Goal: Information Seeking & Learning: Find specific fact

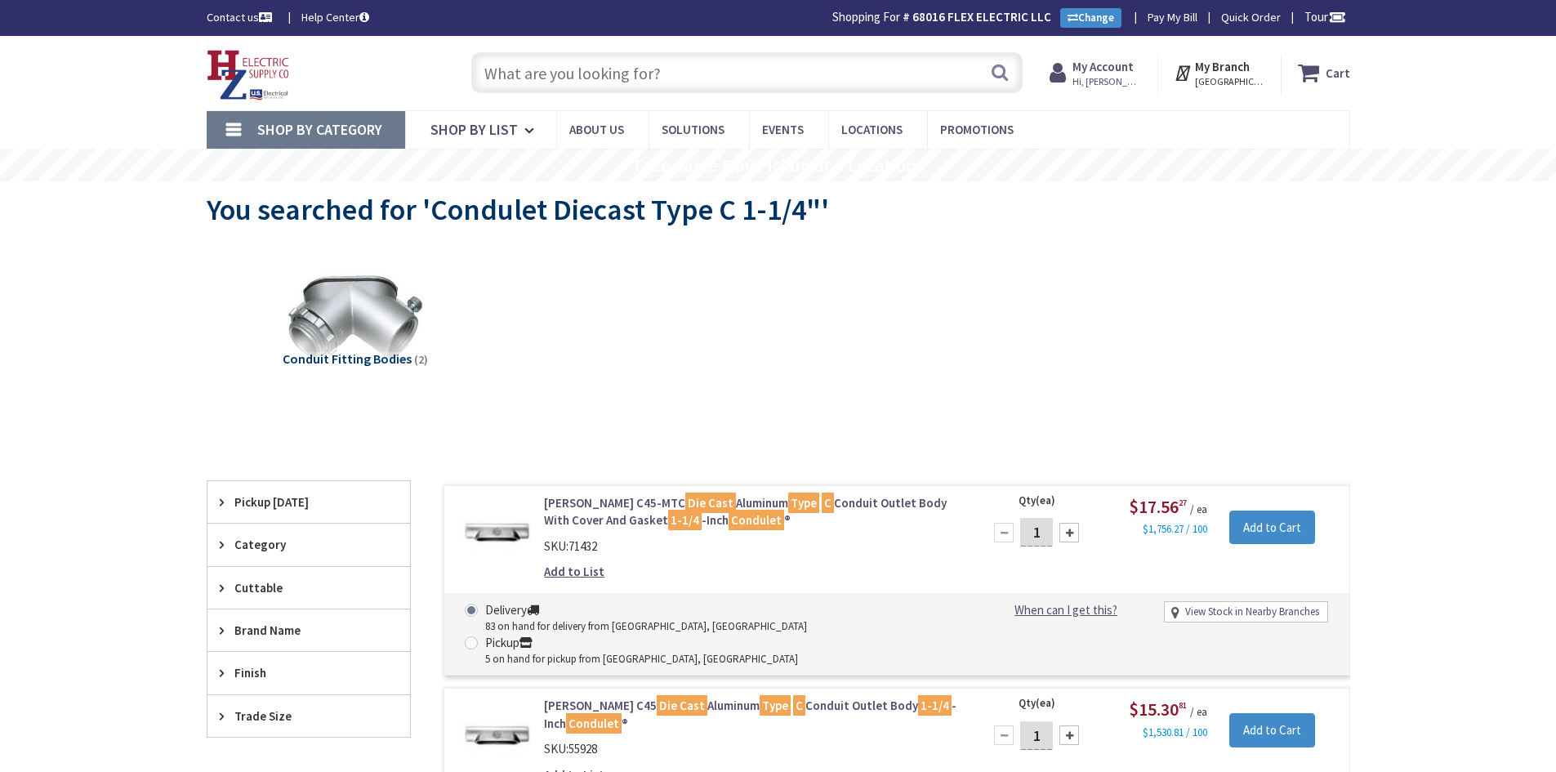
click at [529, 82] on input "text" at bounding box center [746, 72] width 551 height 41
click at [514, 75] on input "3” - 2” threaded reducers" at bounding box center [746, 72] width 551 height 41
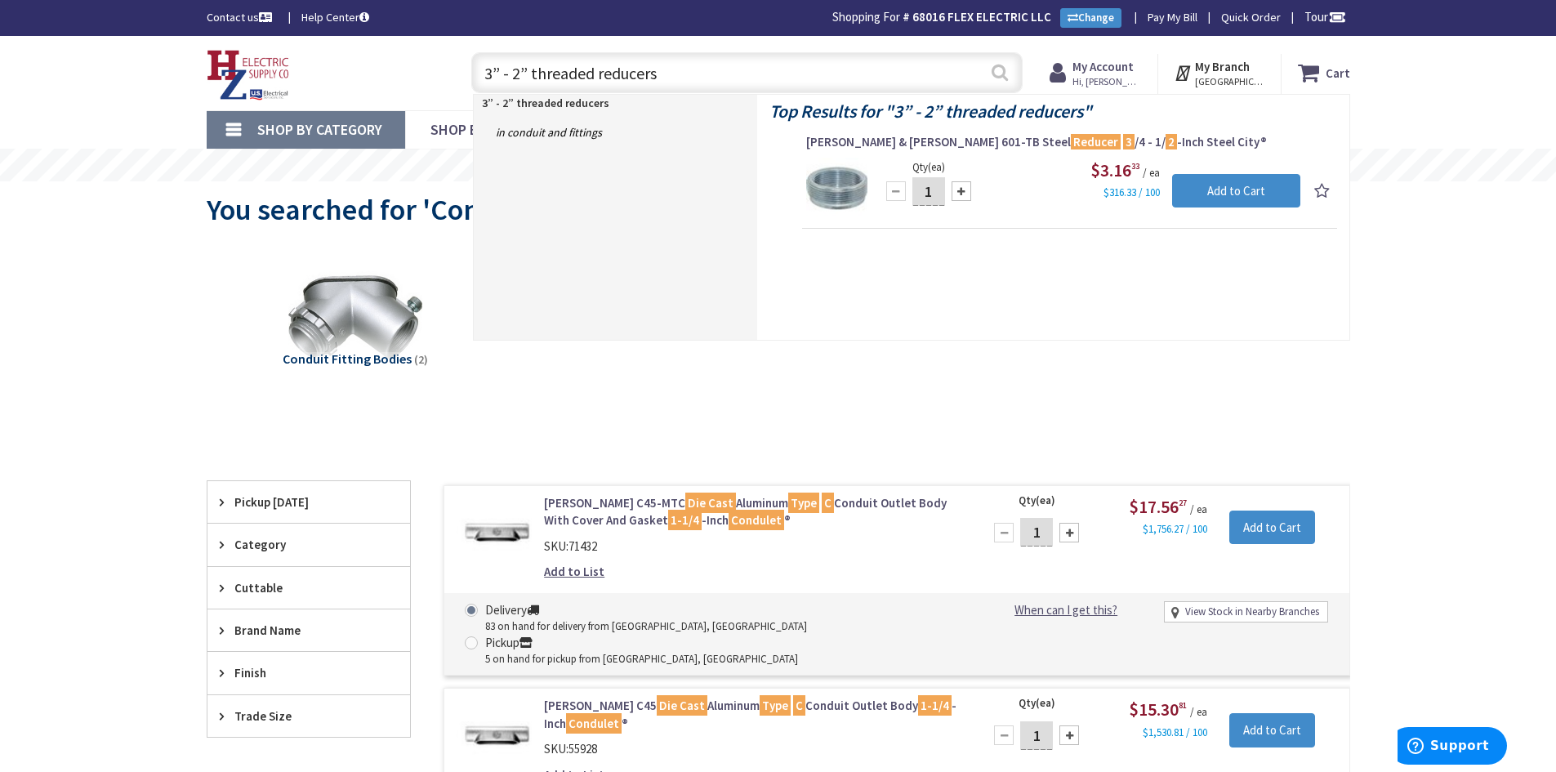
type input "3” - 2” threaded reducers"
click at [1006, 74] on button "Search" at bounding box center [999, 72] width 21 height 37
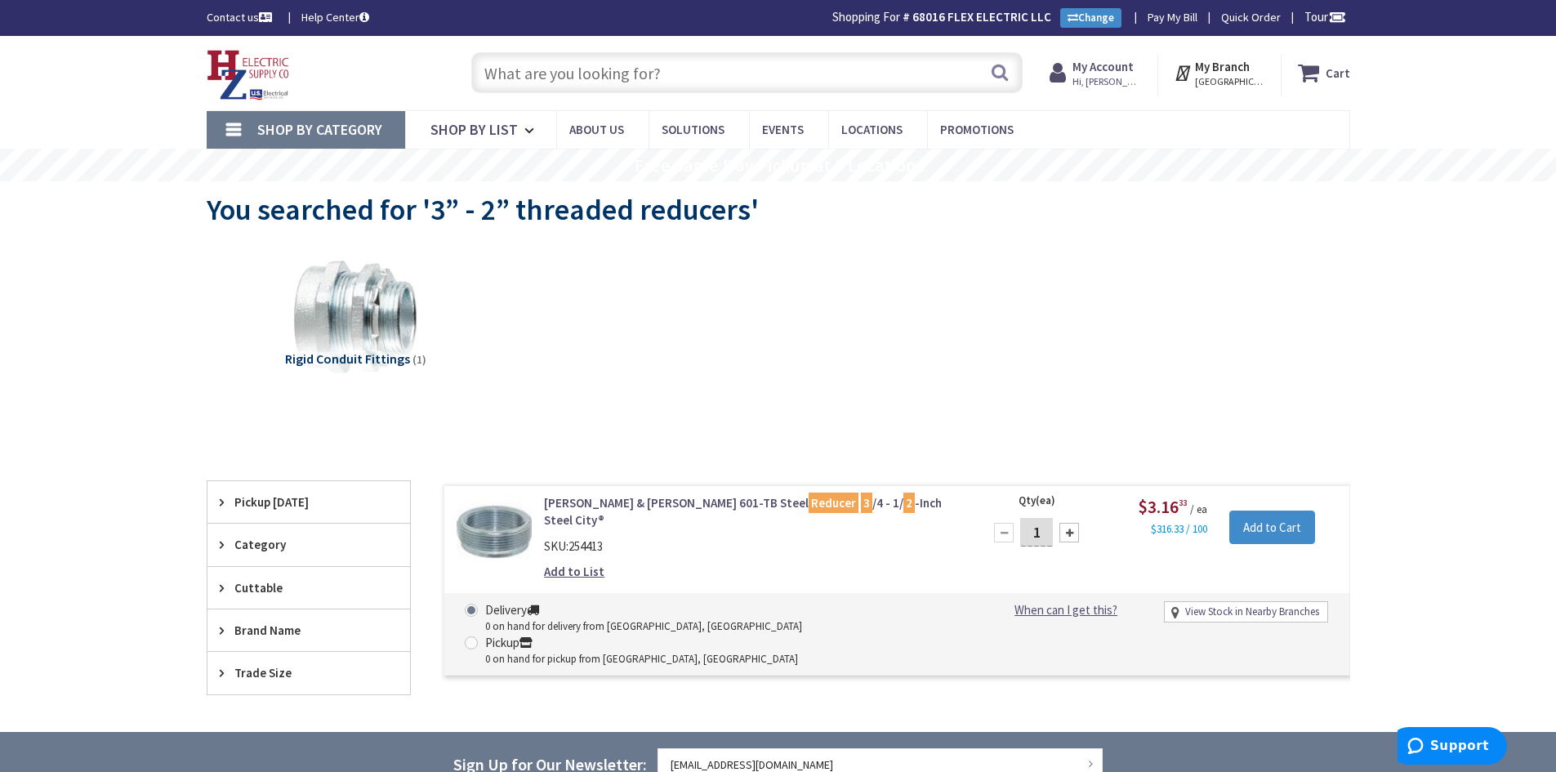
click at [670, 504] on link "Thomas & Betts 601-TB Steel Reducer 3 /4 - 1/ 2 -Inch Steel City®" at bounding box center [752, 511] width 416 height 35
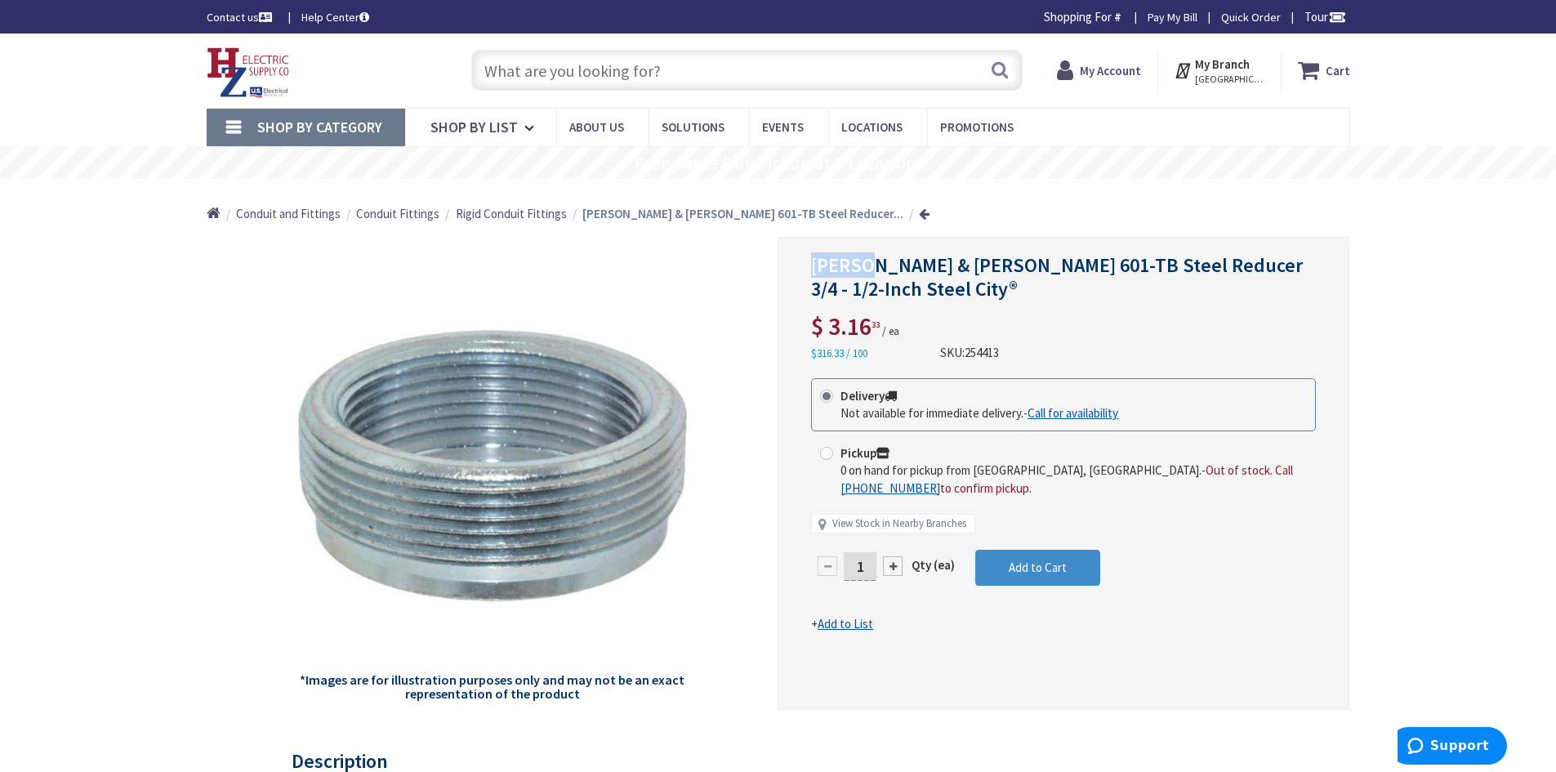
drag, startPoint x: 811, startPoint y: 261, endPoint x: 878, endPoint y: 261, distance: 67.0
click at [878, 261] on span "Thomas & Betts 601-TB Steel Reducer 3/4 - 1/2-Inch Steel City®" at bounding box center [1057, 276] width 492 height 49
drag, startPoint x: 1012, startPoint y: 265, endPoint x: 987, endPoint y: 265, distance: 24.5
click at [1026, 265] on span "Thomas & Betts 601-TB Steel Reducer 3/4 - 1/2-Inch Steel City®" at bounding box center [1057, 276] width 492 height 49
drag, startPoint x: 982, startPoint y: 264, endPoint x: 1014, endPoint y: 264, distance: 32.7
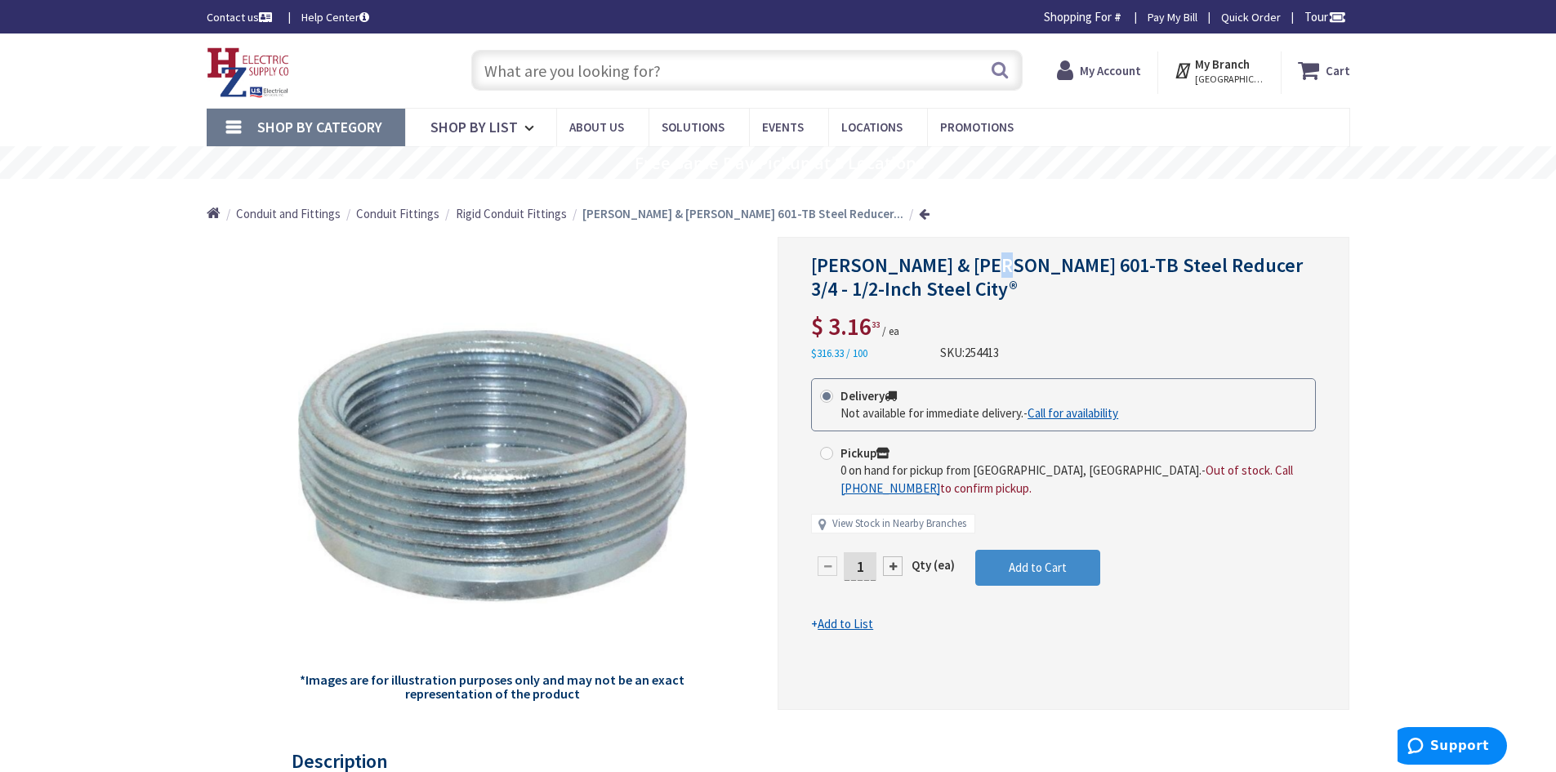
click at [988, 264] on span "Thomas & Betts 601-TB Steel Reducer 3/4 - 1/2-Inch Steel City®" at bounding box center [1057, 276] width 492 height 49
click at [1017, 264] on span "Thomas & Betts 601-TB Steel Reducer 3/4 - 1/2-Inch Steel City®" at bounding box center [1057, 276] width 492 height 49
drag, startPoint x: 1009, startPoint y: 264, endPoint x: 1247, endPoint y: 284, distance: 238.5
click at [1247, 284] on h1 "Thomas & Betts 601-TB Steel Reducer 3/4 - 1/2-Inch Steel City®" at bounding box center [1063, 277] width 505 height 47
drag, startPoint x: 1207, startPoint y: 262, endPoint x: 1150, endPoint y: 281, distance: 60.2
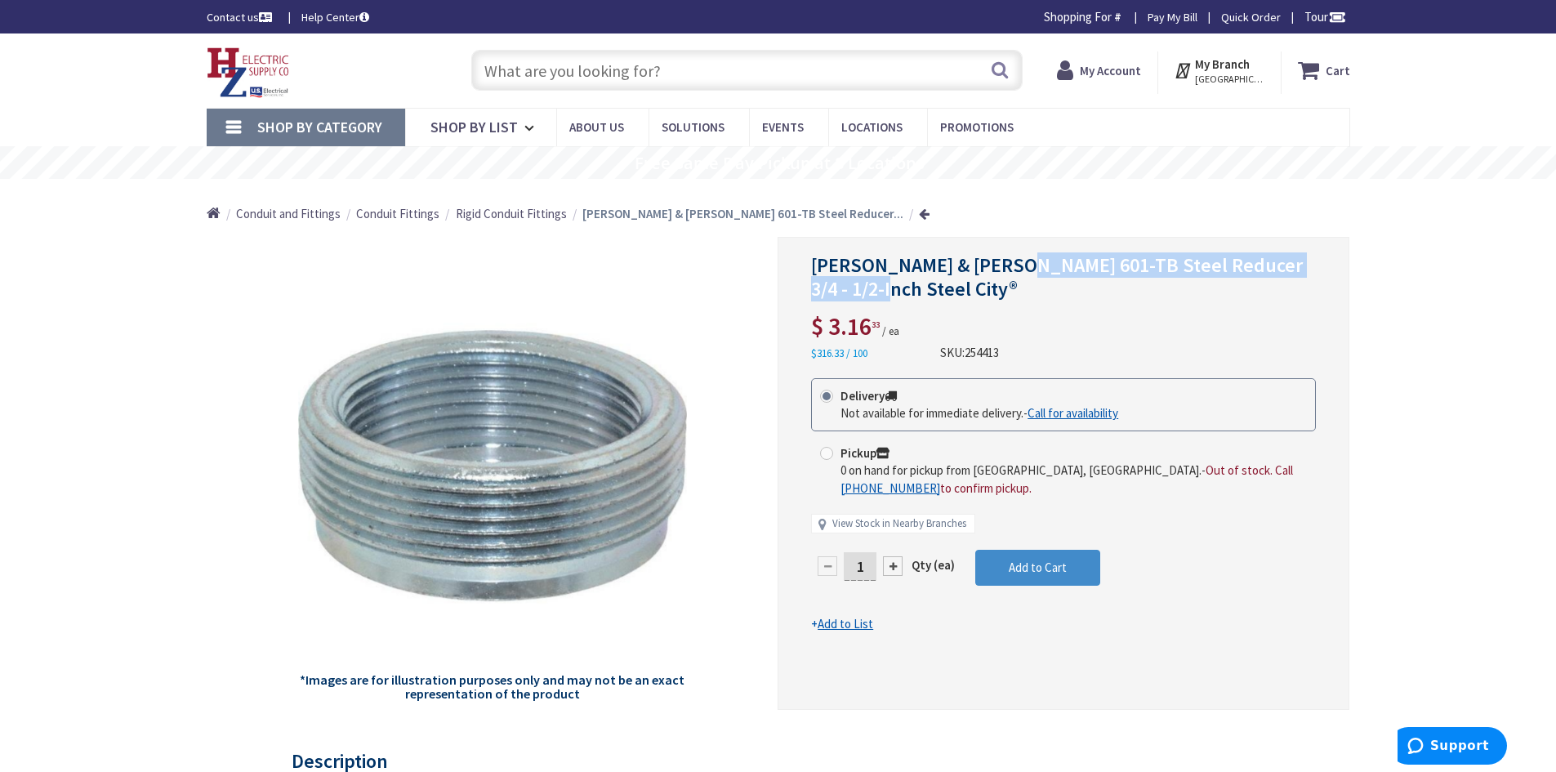
click at [1150, 281] on h1 "Thomas & Betts 601-TB Steel Reducer 3/4 - 1/2-Inch Steel City®" at bounding box center [1063, 277] width 505 height 47
click at [1030, 268] on span "Thomas & Betts 601-TB Steel Reducer 3/4 - 1/2-Inch Steel City®" at bounding box center [1057, 276] width 492 height 49
click at [1011, 266] on span "Thomas & Betts 601-TB Steel Reducer 3/4 - 1/2-Inch Steel City®" at bounding box center [1057, 276] width 492 height 49
drag, startPoint x: 1062, startPoint y: 267, endPoint x: 1228, endPoint y: 269, distance: 166.6
click at [1228, 269] on span "Thomas & Betts 601-TB Steel Reducer 3/4 - 1/2-Inch Steel City®" at bounding box center [1057, 276] width 492 height 49
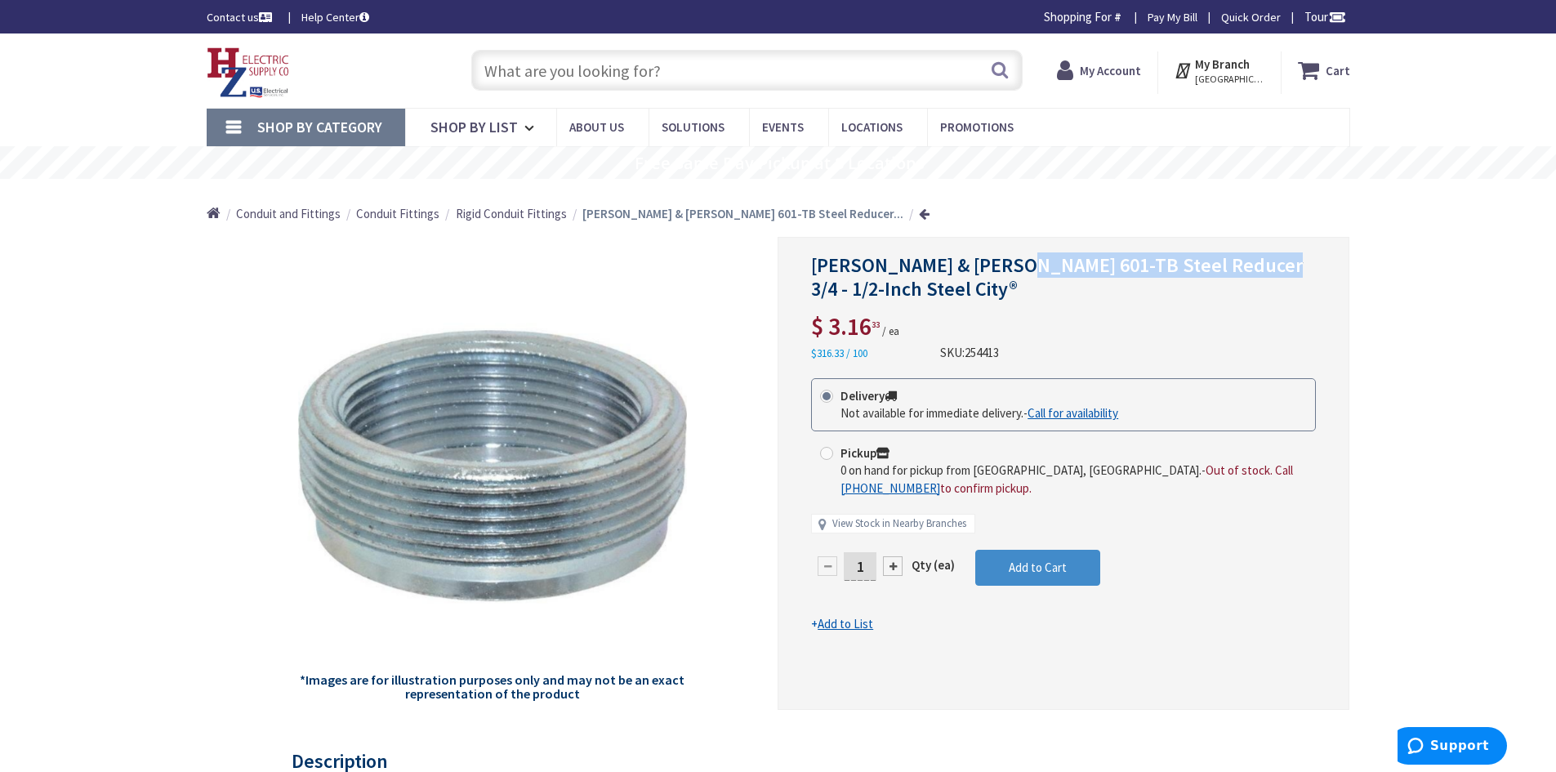
copy span "Steel Reducer 3/4 - 1/2-Inch"
click at [581, 78] on input "text" at bounding box center [746, 70] width 551 height 41
paste input "Steel Reducer 3/4 - 1/2-Inch"
click at [604, 72] on input "Steel Reducer 3/4 - 1/2-Inch" at bounding box center [746, 70] width 551 height 41
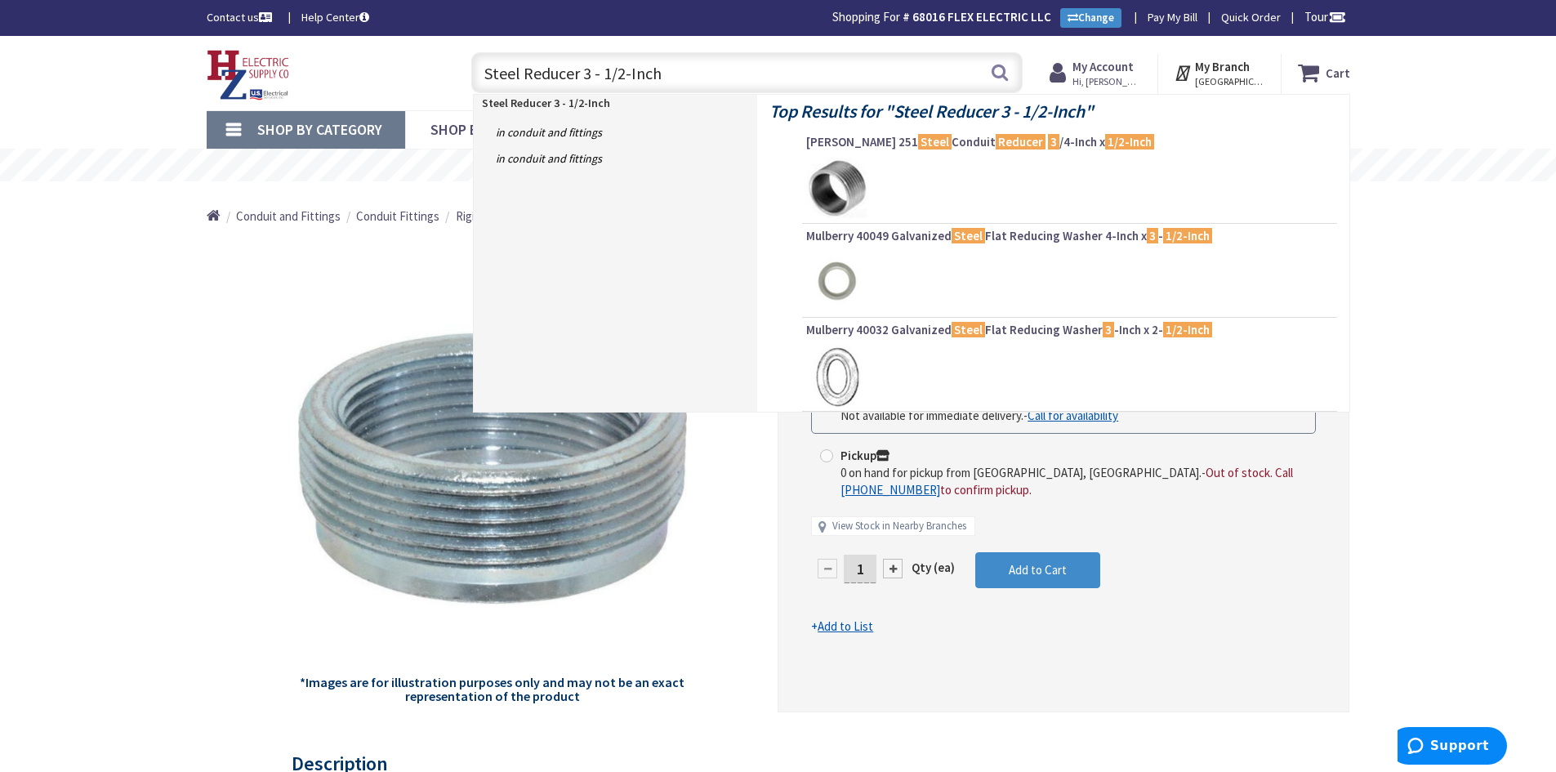
click at [616, 69] on input "Steel Reducer 3 - 1/2-Inch" at bounding box center [746, 72] width 551 height 41
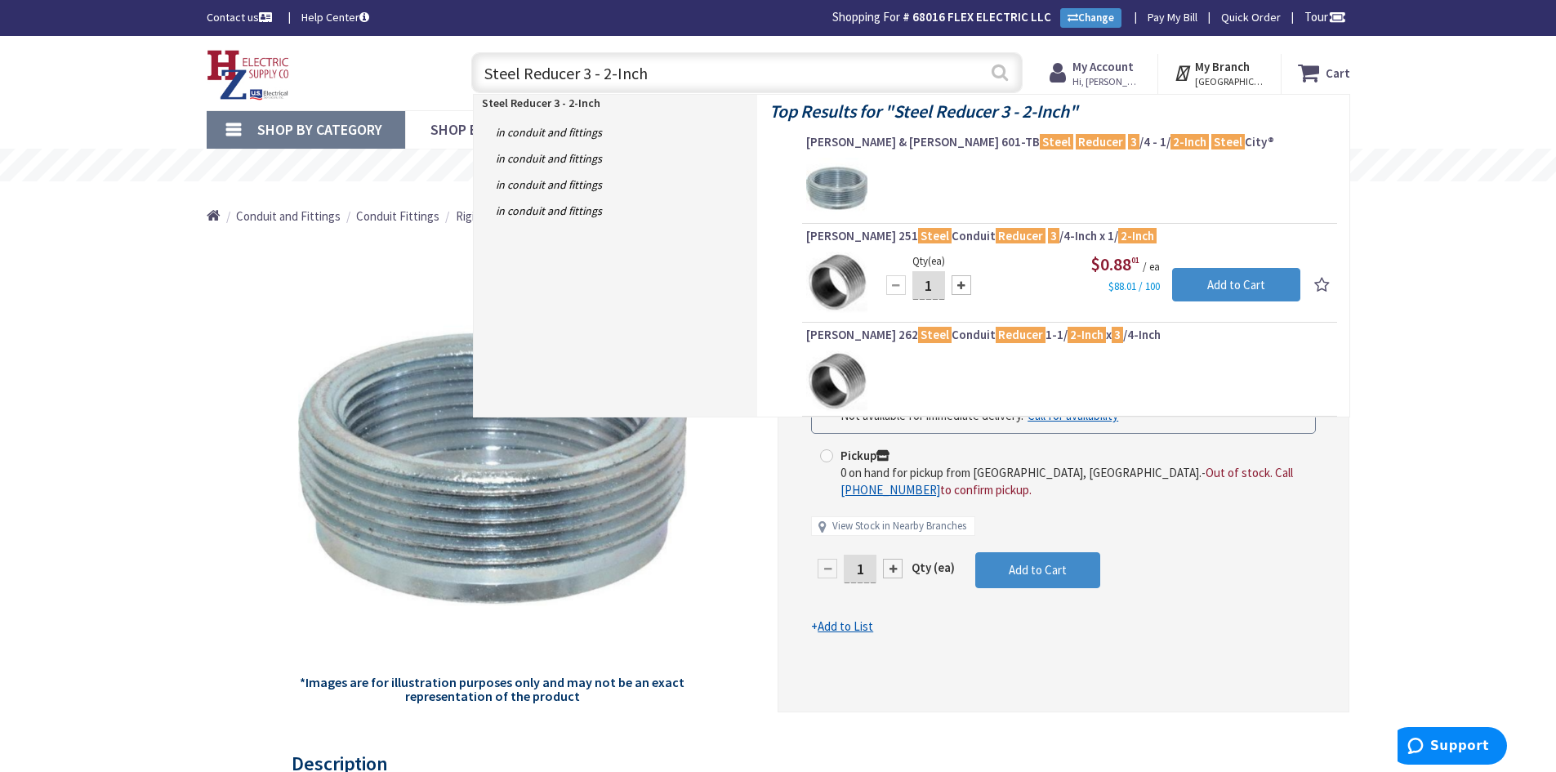
type input "Steel Reducer 3 - 2-Inch"
click at [1002, 69] on button "Search" at bounding box center [999, 72] width 21 height 37
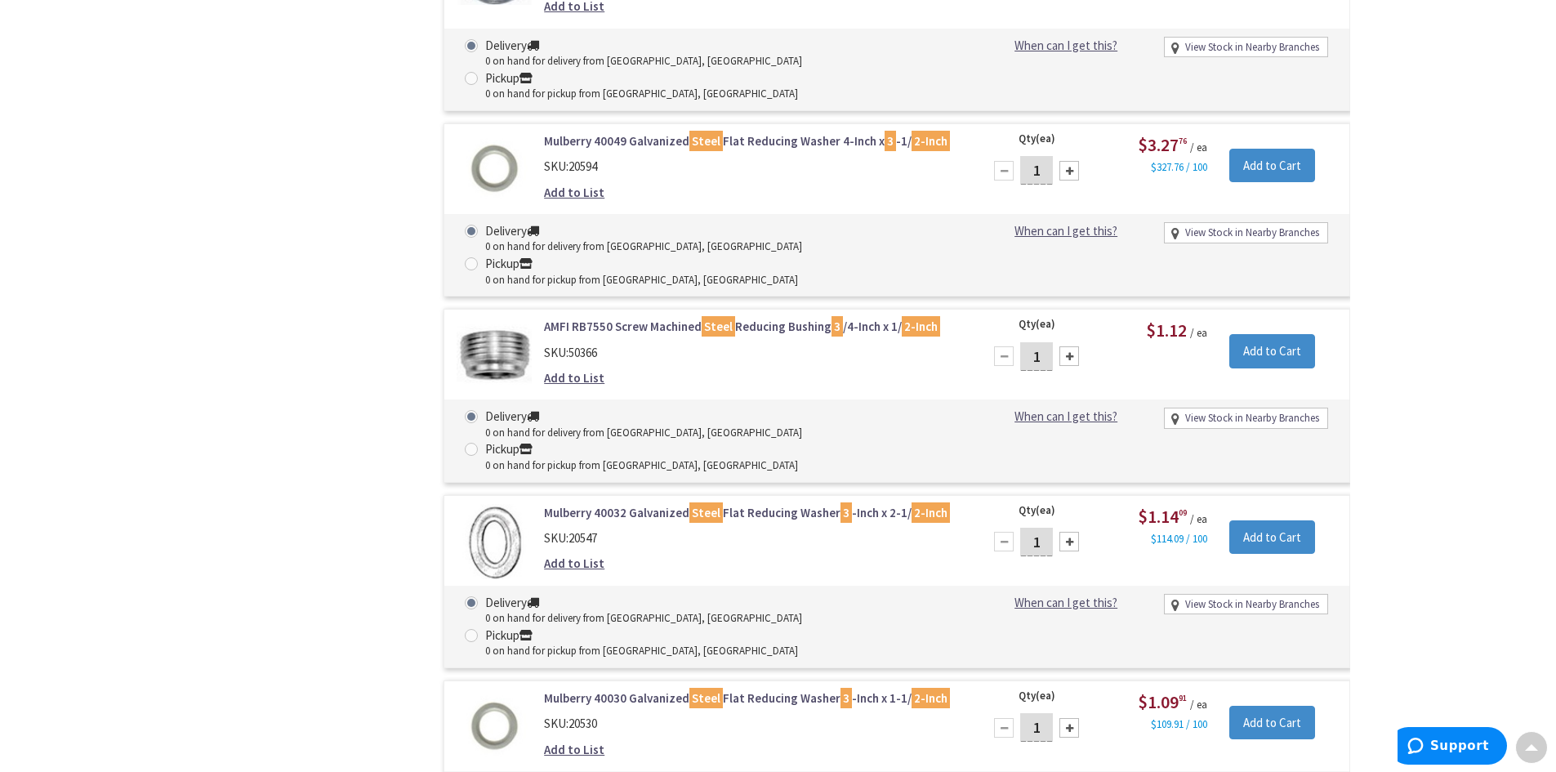
scroll to position [2529, 0]
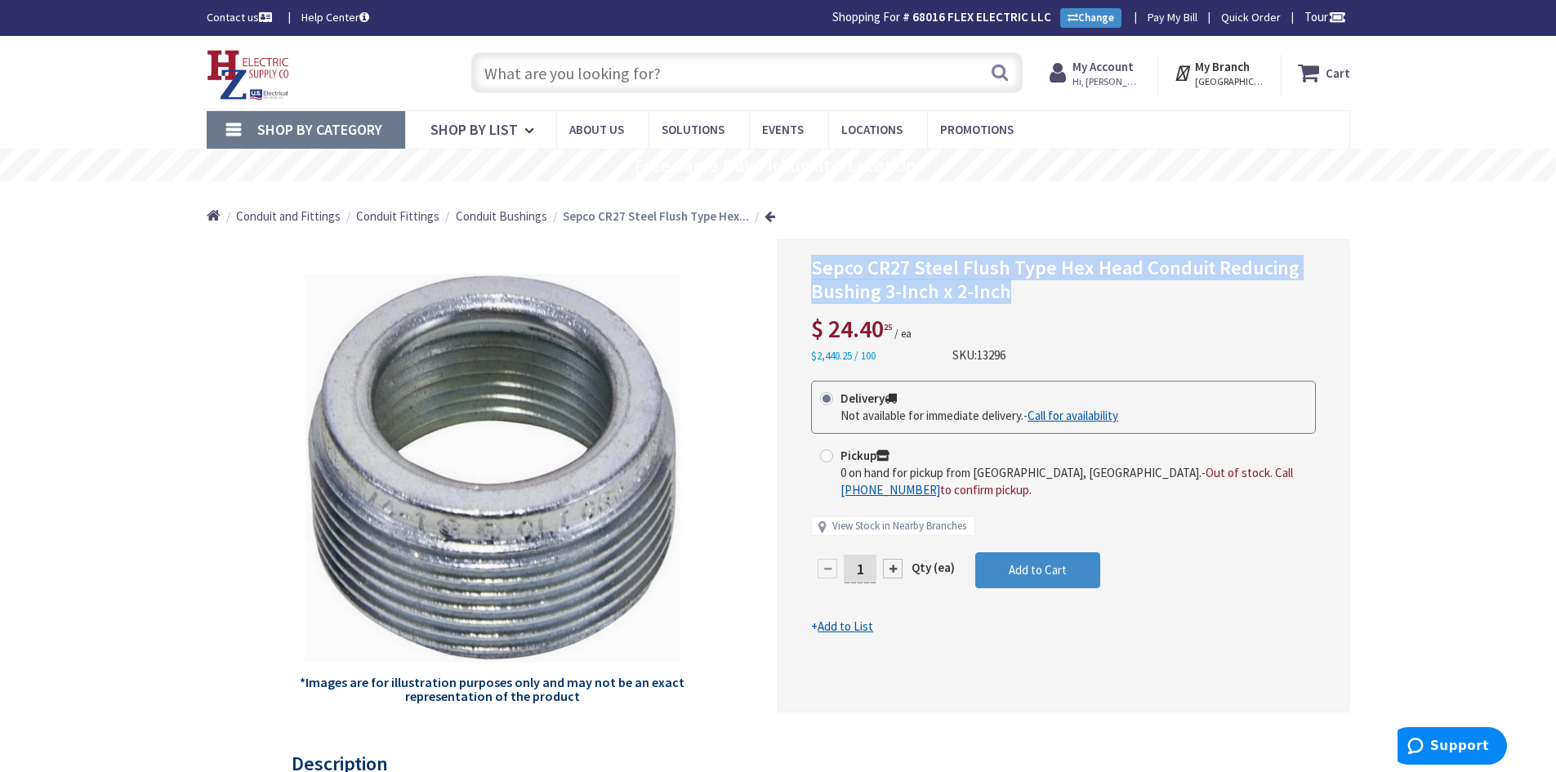
drag, startPoint x: 1022, startPoint y: 290, endPoint x: 810, endPoint y: 267, distance: 212.8
click at [810, 267] on div "Sepco CR27 Steel Flush Type Hex Head Conduit Reducing Bushing 3-Inch x 2-Inch $…" at bounding box center [1064, 475] width 572 height 473
copy span "Sepco CR27 Steel Flush Type Hex Head Conduit Reducing Bushing 3-Inch x 2-Inch"
